Goal: Task Accomplishment & Management: Use online tool/utility

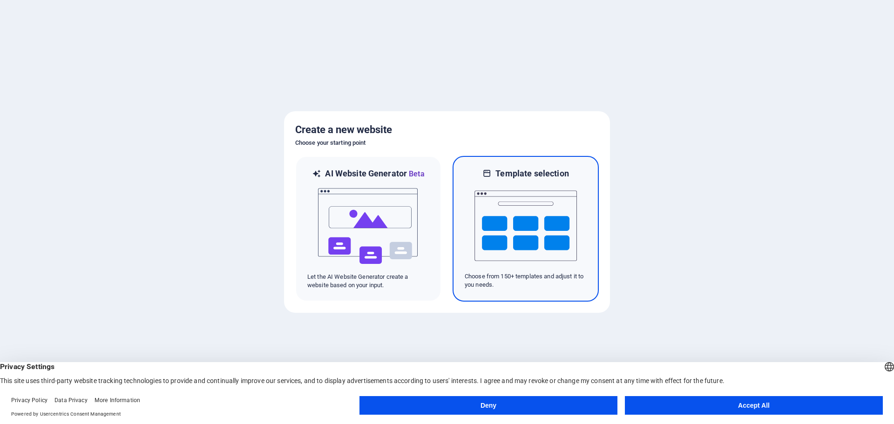
click at [533, 198] on img at bounding box center [525, 225] width 102 height 93
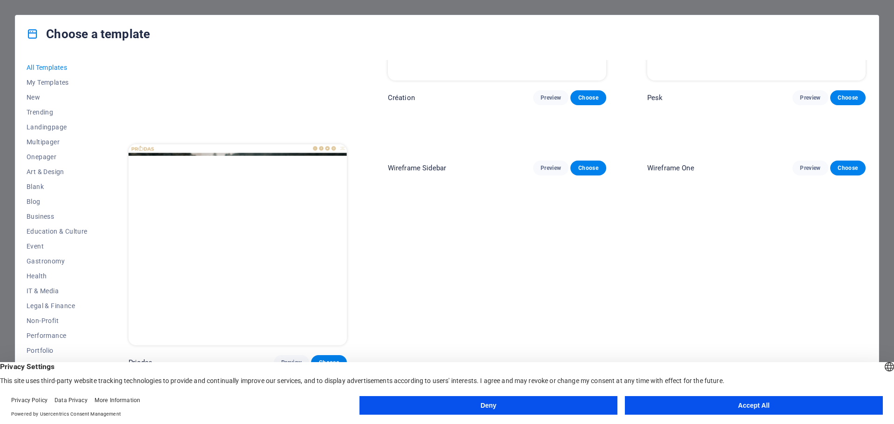
scroll to position [4236, 0]
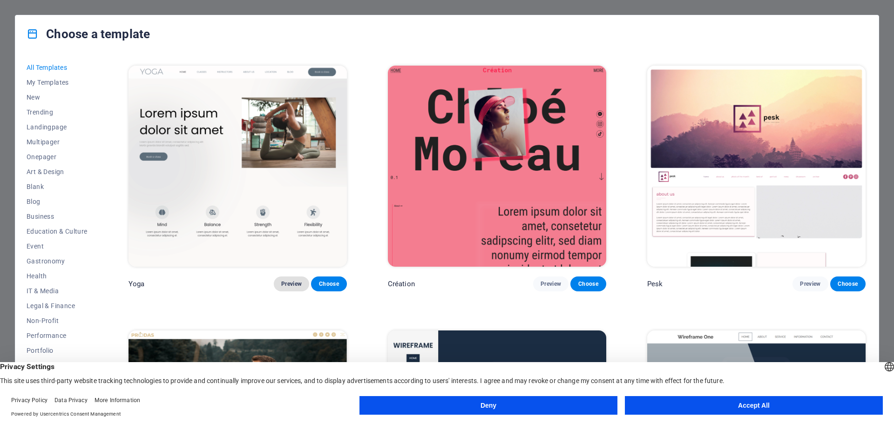
click at [286, 280] on span "Preview" at bounding box center [291, 283] width 20 height 7
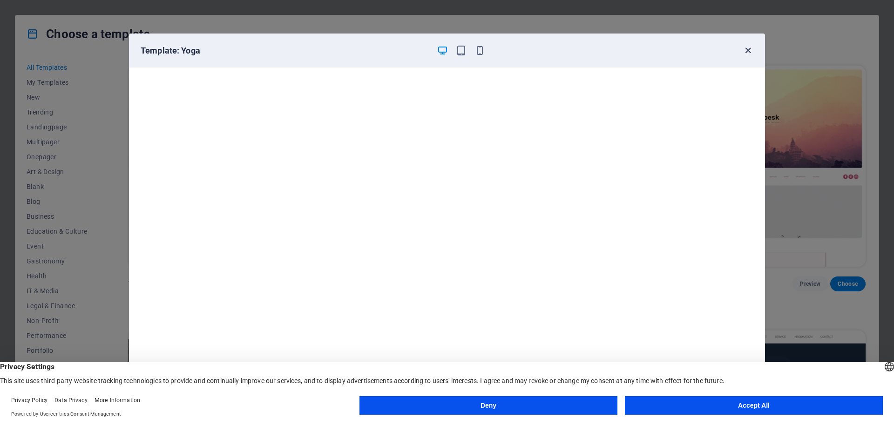
click at [747, 48] on icon "button" at bounding box center [747, 50] width 11 height 11
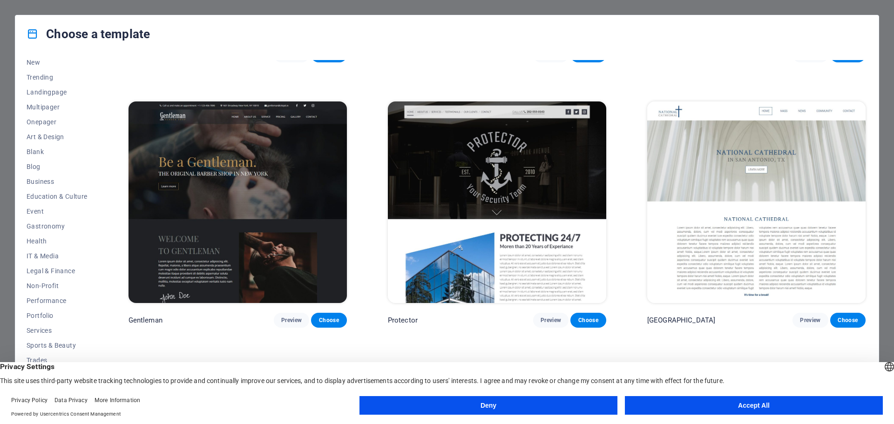
scroll to position [5260, 0]
click at [465, 169] on img at bounding box center [497, 201] width 218 height 201
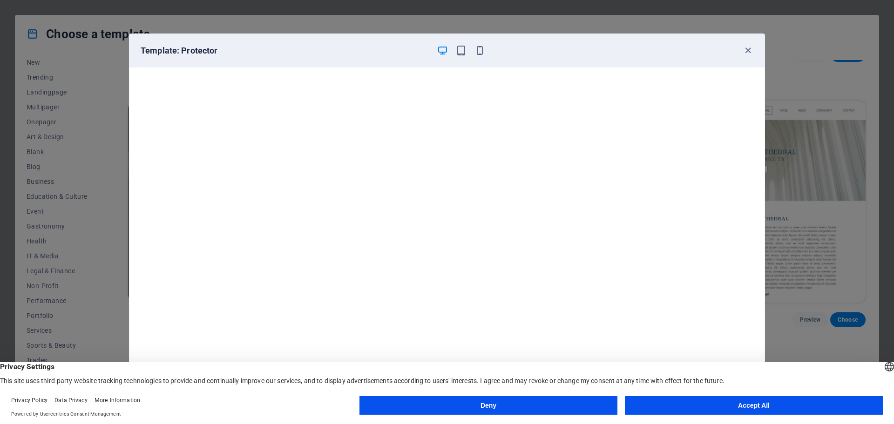
scroll to position [2, 0]
click at [746, 47] on icon "button" at bounding box center [747, 50] width 11 height 11
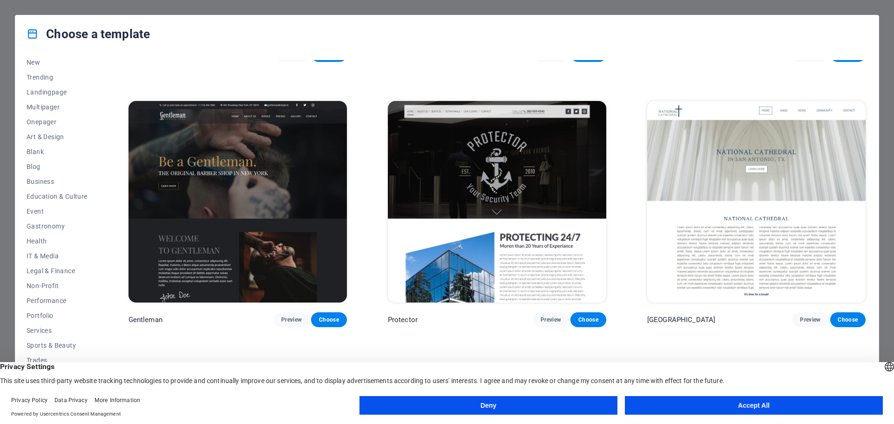
click at [310, 210] on img at bounding box center [237, 201] width 218 height 201
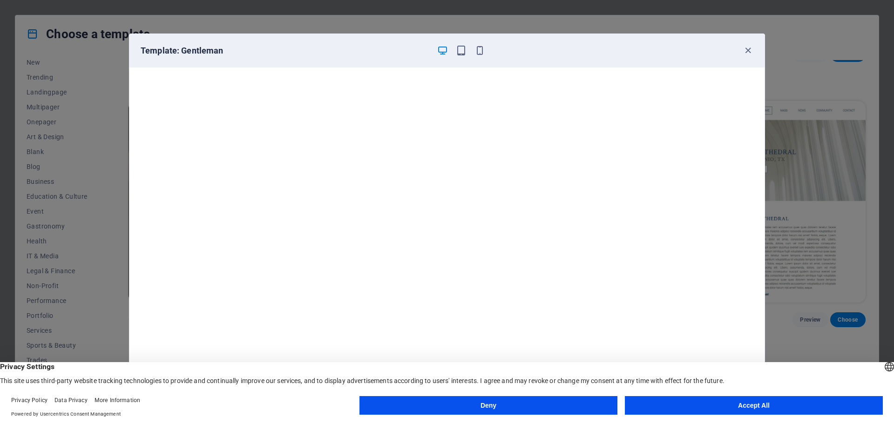
scroll to position [0, 0]
click at [748, 49] on icon "button" at bounding box center [747, 50] width 11 height 11
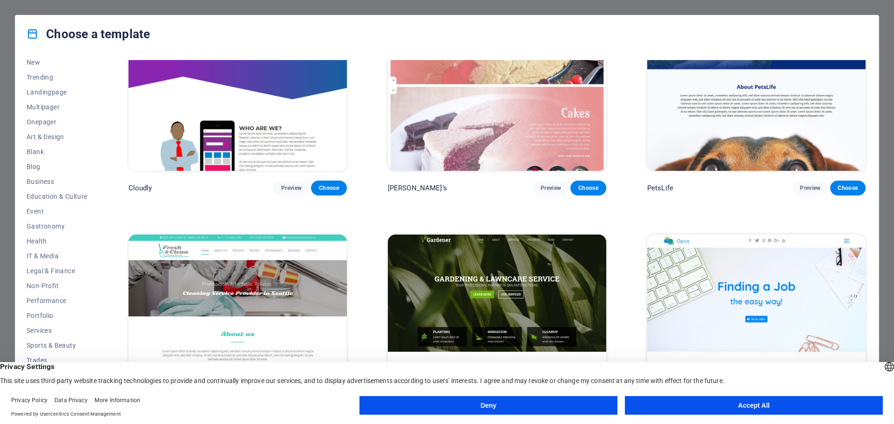
scroll to position [9217, 0]
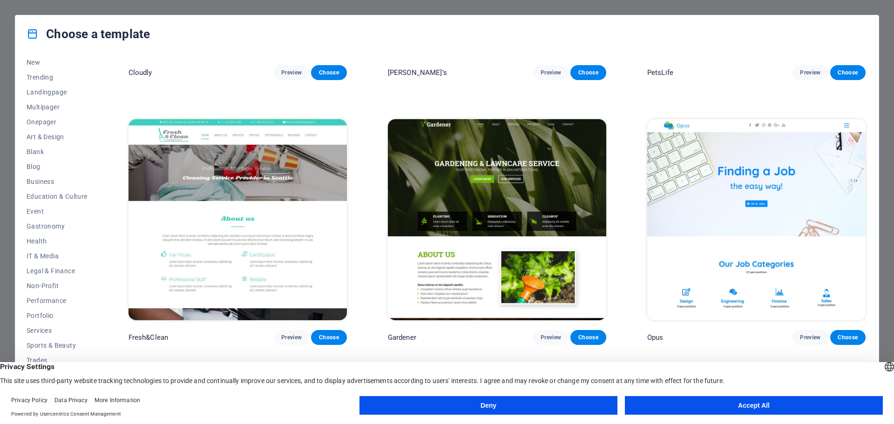
click at [458, 128] on img at bounding box center [497, 219] width 218 height 201
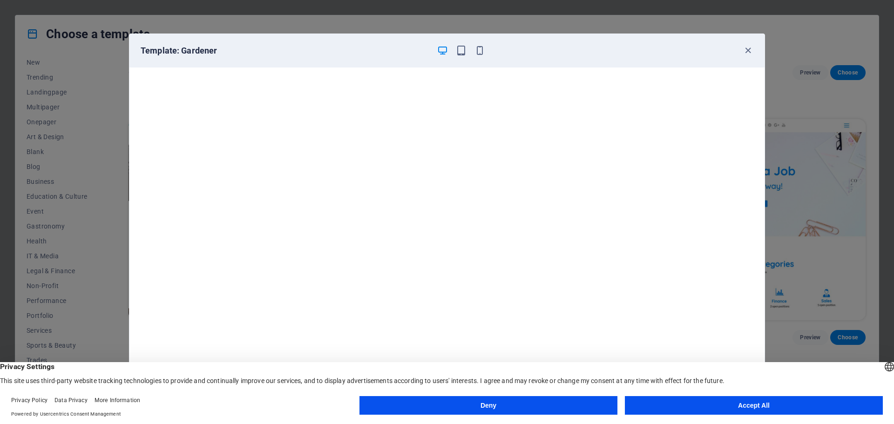
scroll to position [2, 0]
click at [773, 397] on button "Accept All" at bounding box center [754, 405] width 258 height 19
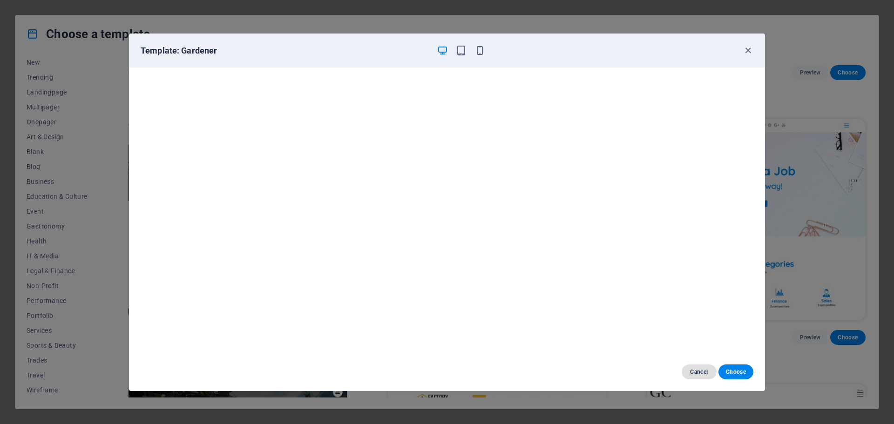
click at [698, 370] on span "Cancel" at bounding box center [699, 371] width 20 height 7
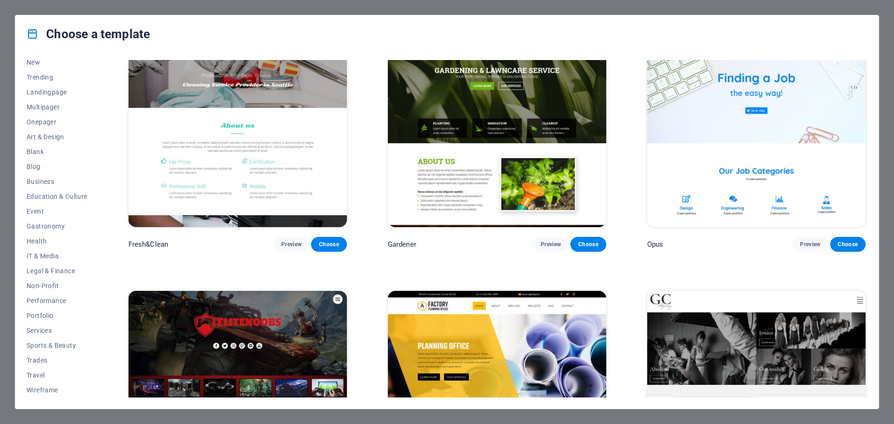
scroll to position [9170, 0]
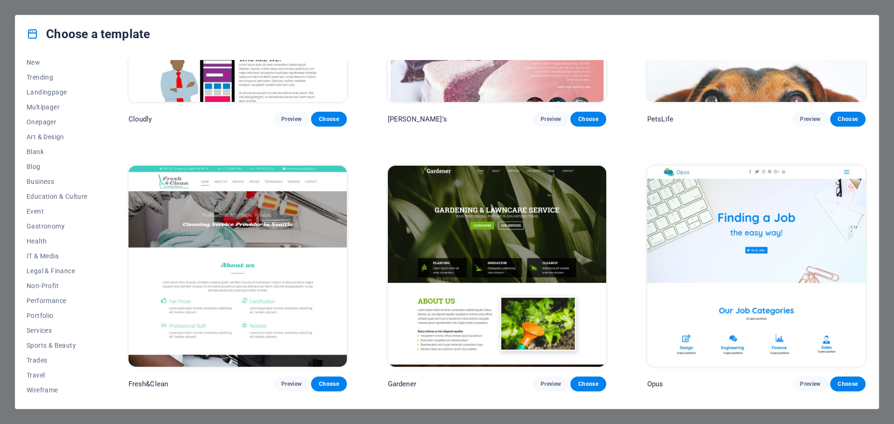
click at [461, 194] on img at bounding box center [497, 266] width 218 height 201
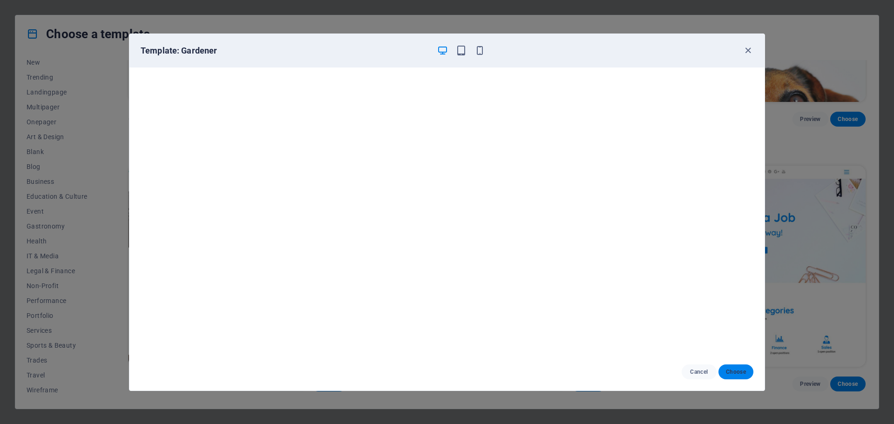
click at [727, 371] on span "Choose" at bounding box center [736, 371] width 20 height 7
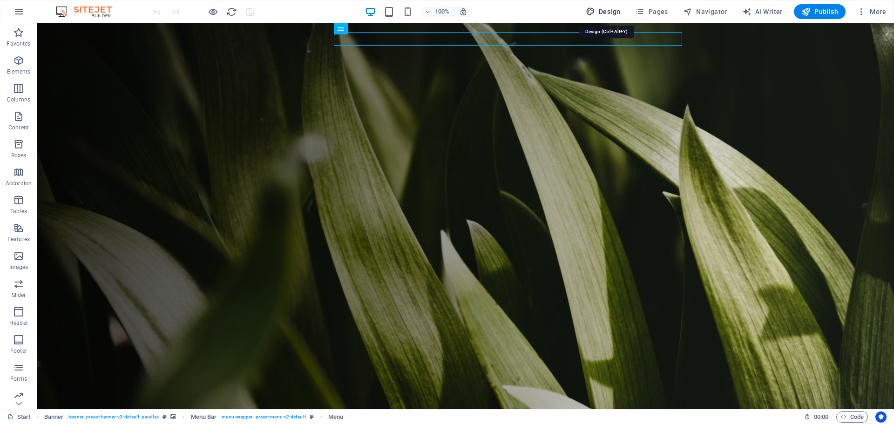
click at [612, 10] on span "Design" at bounding box center [603, 11] width 35 height 9
select select "px"
select select "300"
select select "px"
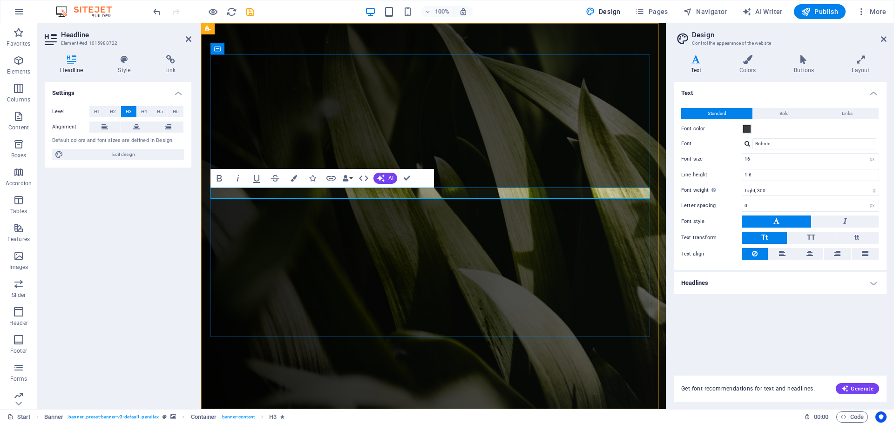
drag, startPoint x: 303, startPoint y: 194, endPoint x: 553, endPoint y: 186, distance: 251.0
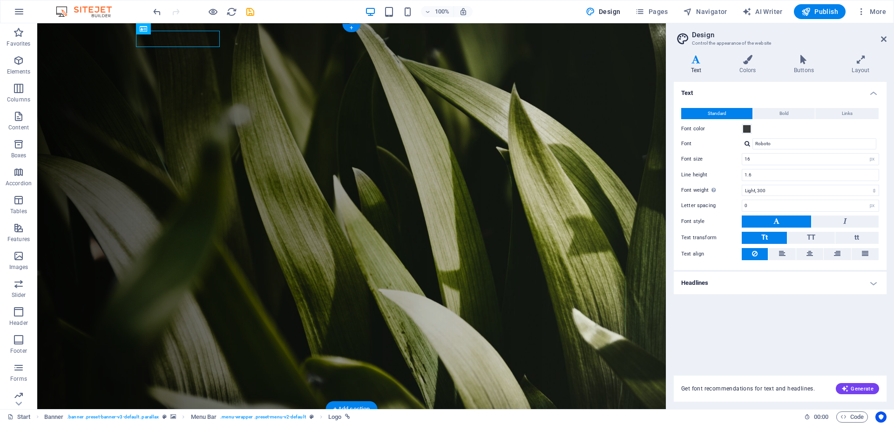
click at [282, 409] on div "Menu Home About Services Projects Team Contact" at bounding box center [351, 431] width 439 height 45
